Goal: Information Seeking & Learning: Check status

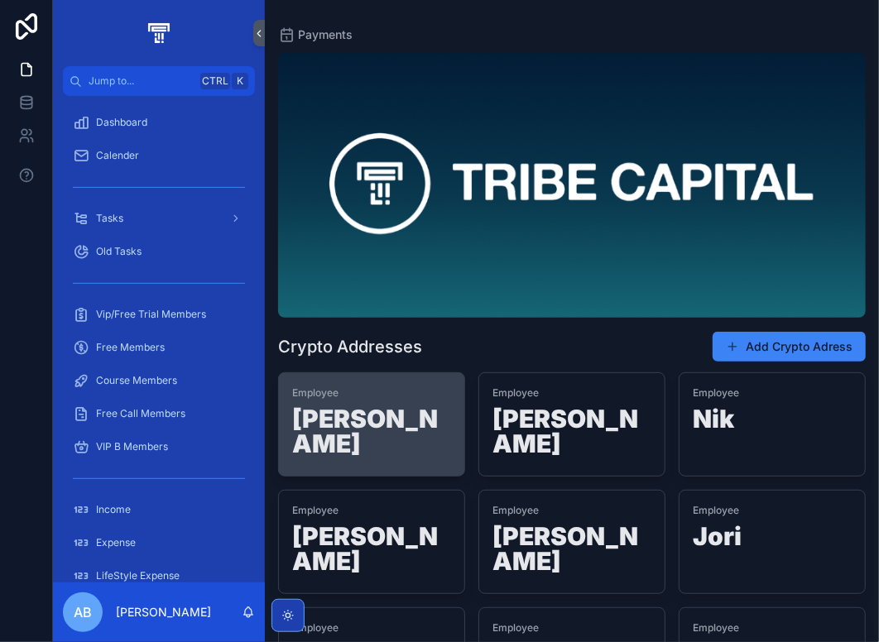
scroll to position [83, 0]
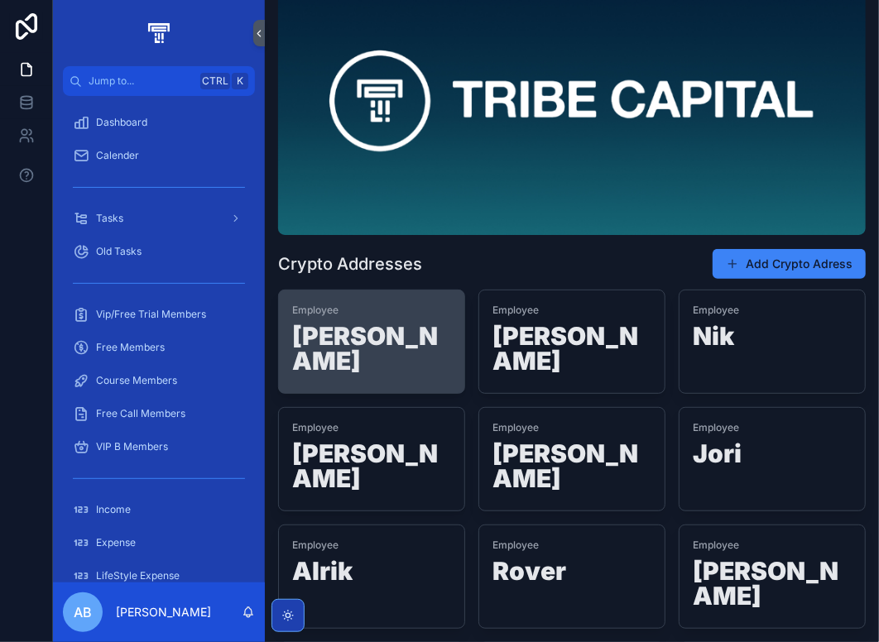
click at [406, 347] on h1 "[PERSON_NAME]" at bounding box center [371, 352] width 159 height 56
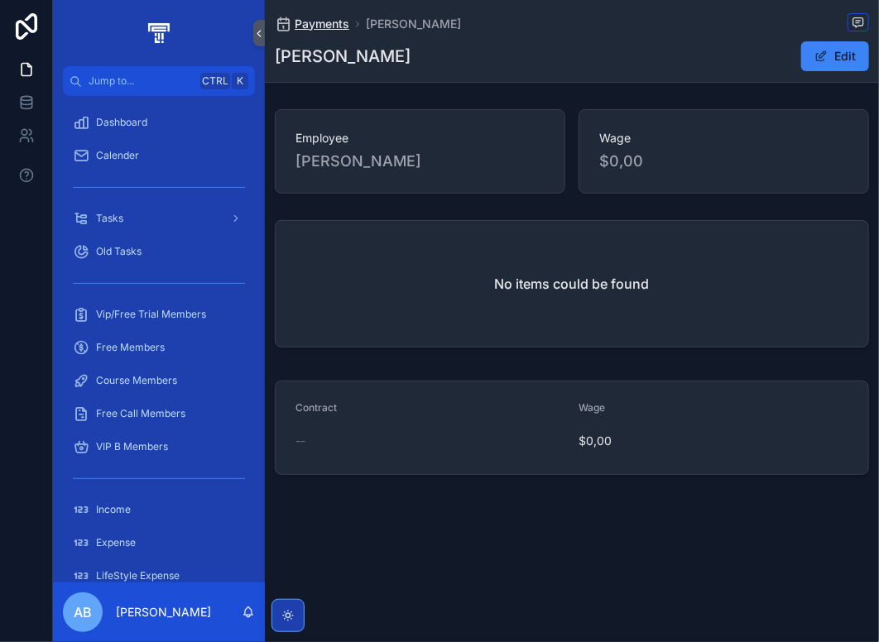
click at [308, 28] on span "Payments" at bounding box center [322, 24] width 55 height 17
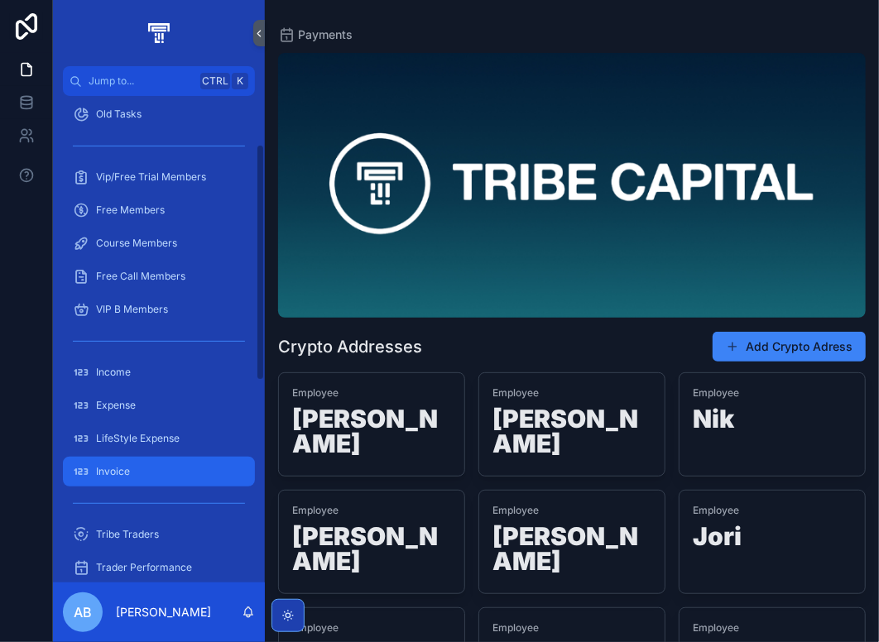
scroll to position [166, 0]
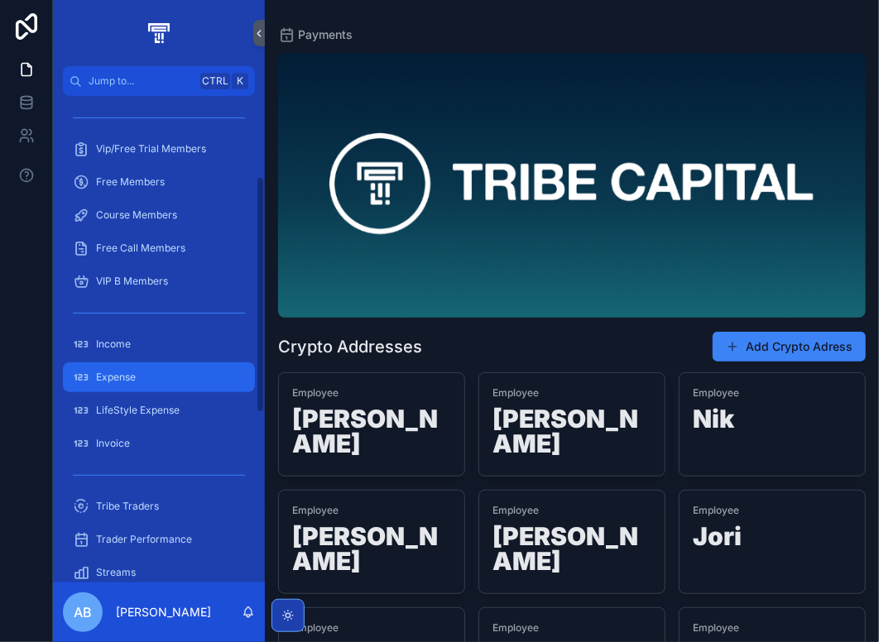
click at [133, 377] on span "Expense" at bounding box center [116, 377] width 40 height 13
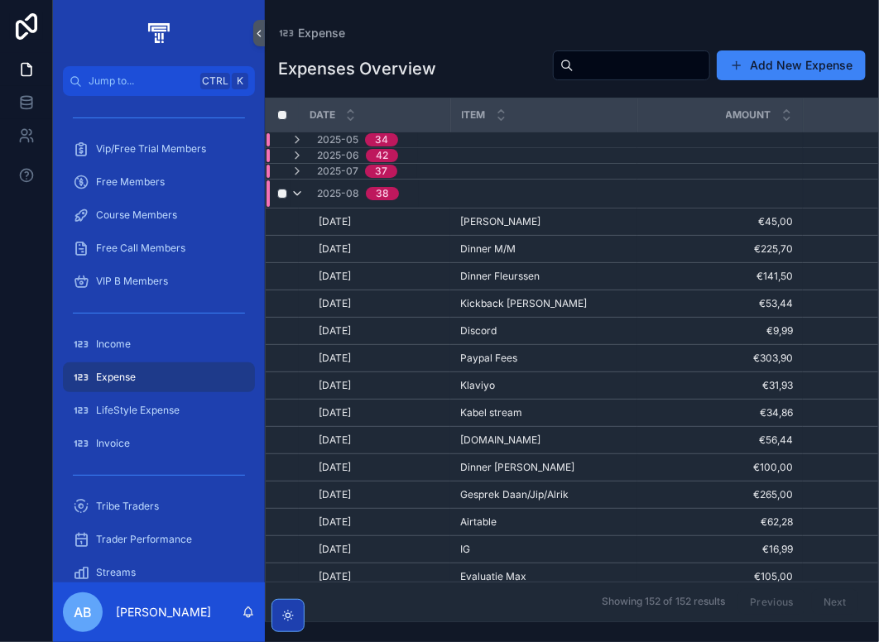
click at [297, 196] on icon "scrollable content" at bounding box center [297, 193] width 13 height 13
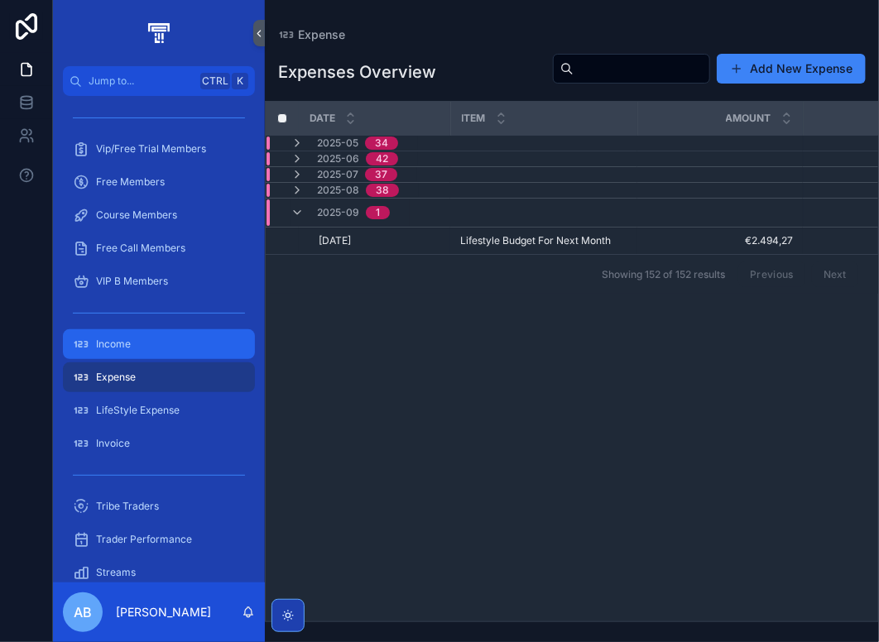
click at [142, 346] on div "Income" at bounding box center [159, 344] width 172 height 26
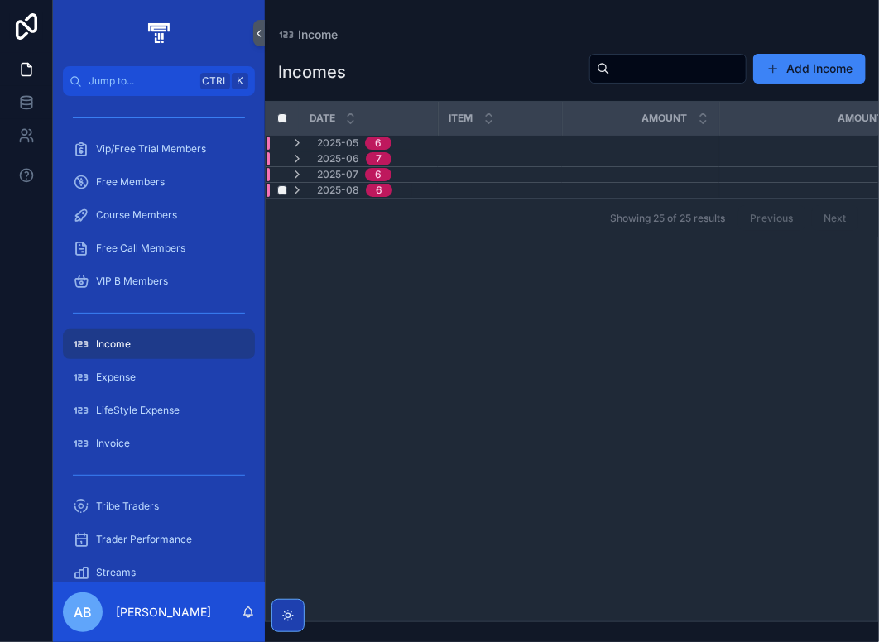
click at [315, 194] on div "2025-08 6" at bounding box center [342, 190] width 102 height 13
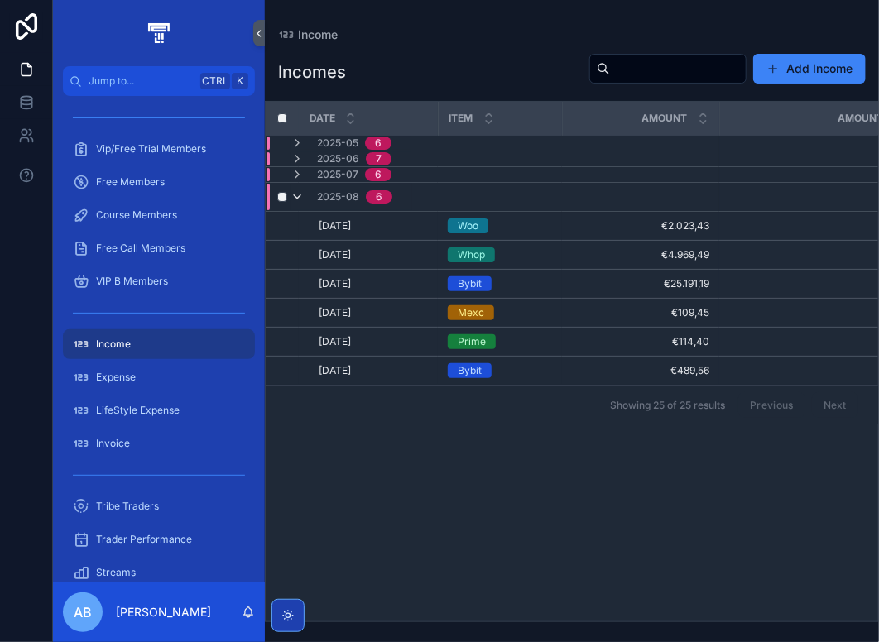
click at [291, 195] on icon "scrollable content" at bounding box center [297, 196] width 13 height 13
